Goal: Book appointment/travel/reservation

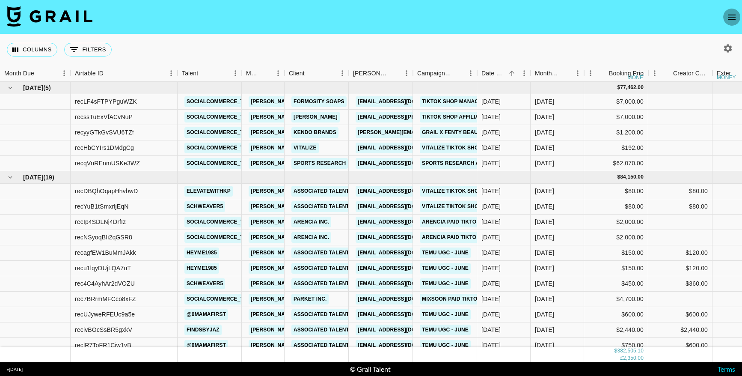
click at [732, 17] on icon "open drawer" at bounding box center [732, 17] width 8 height 5
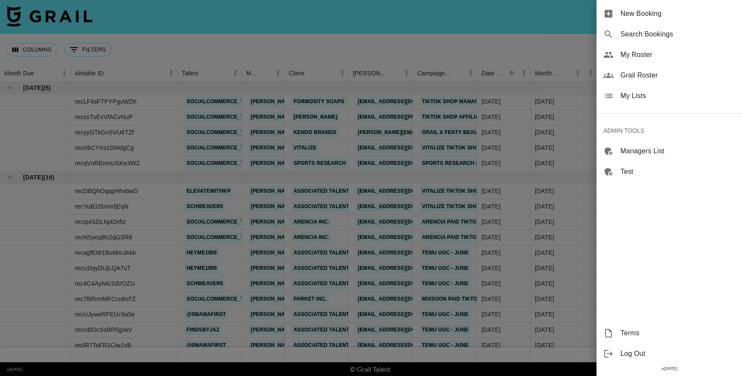
click at [649, 17] on span "New Booking" at bounding box center [678, 14] width 115 height 10
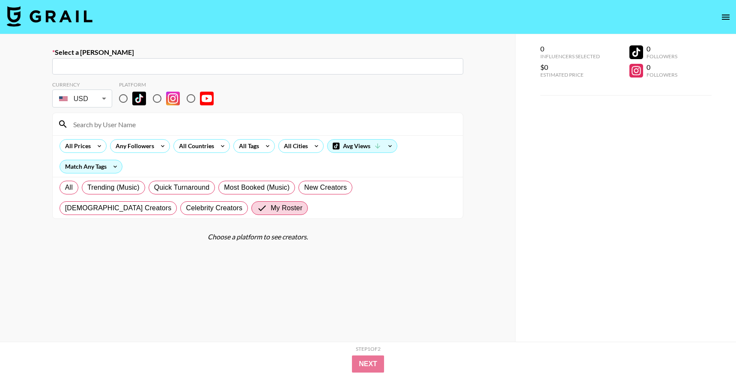
click at [131, 100] on input "radio" at bounding box center [123, 98] width 18 height 18
radio input "true"
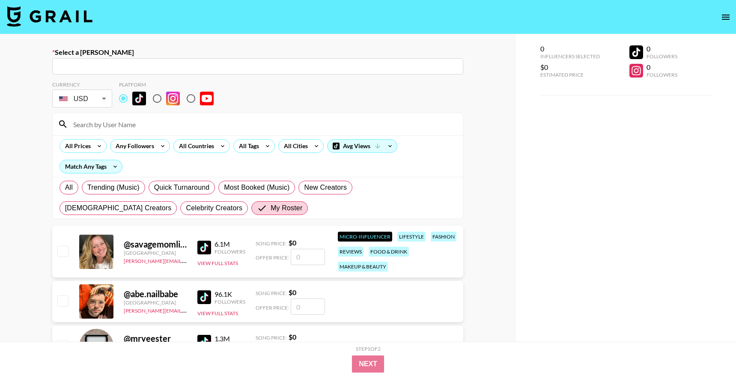
click at [133, 125] on input at bounding box center [263, 124] width 390 height 14
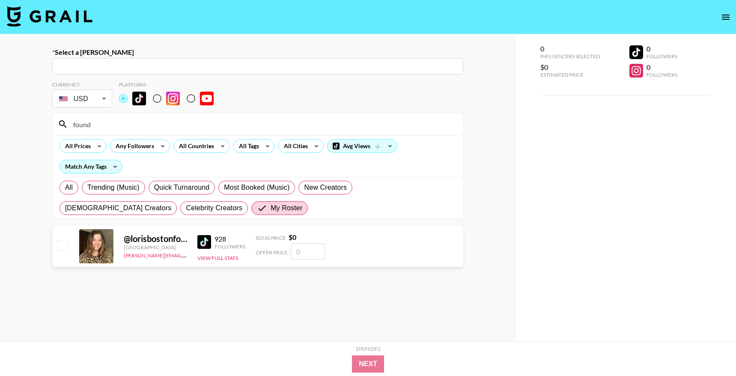
type input "found"
click at [348, 332] on section "Currency USD USD ​ Platform found All Prices Any Followers All Countries All Ta…" at bounding box center [257, 227] width 411 height 307
